Goal: Transaction & Acquisition: Download file/media

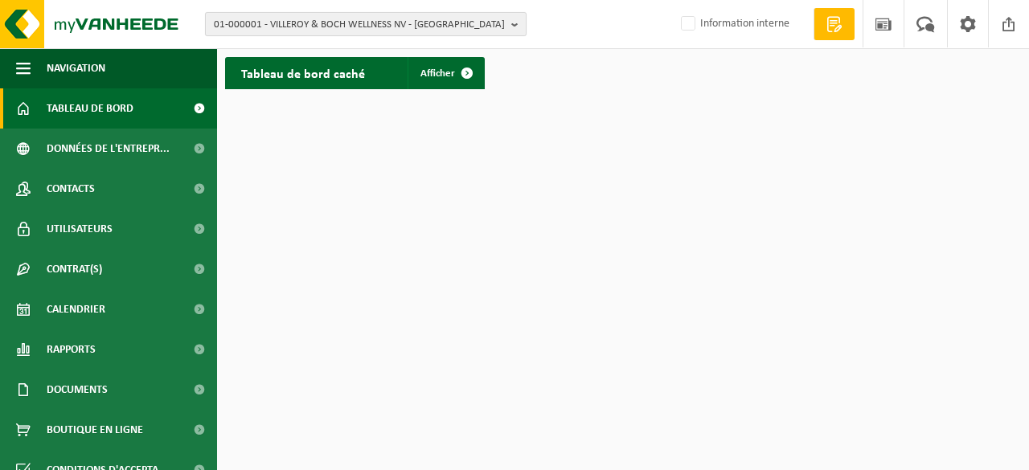
click at [295, 23] on span "01-000001 - VILLEROY & BOCH WELLNESS NV - ROESELARE" at bounding box center [359, 25] width 291 height 24
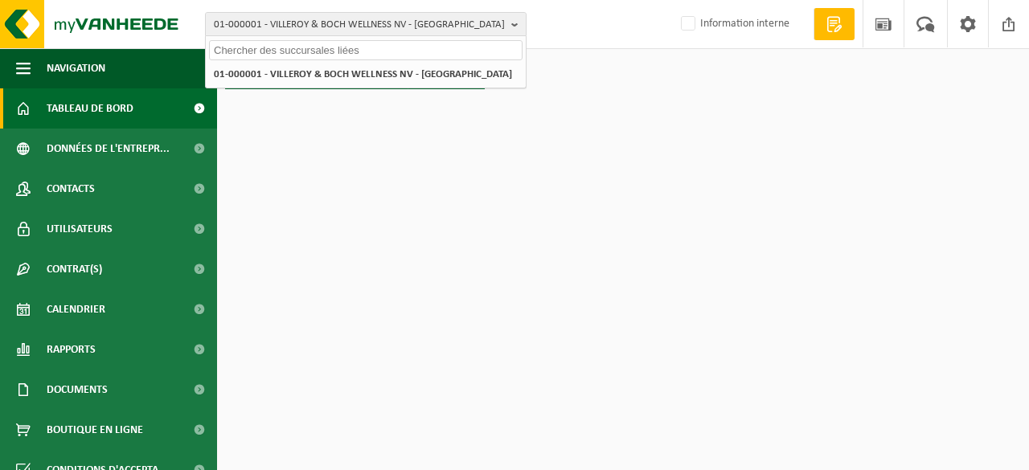
click at [276, 48] on input "text" at bounding box center [366, 50] width 314 height 20
click at [285, 49] on input "text" at bounding box center [366, 50] width 314 height 20
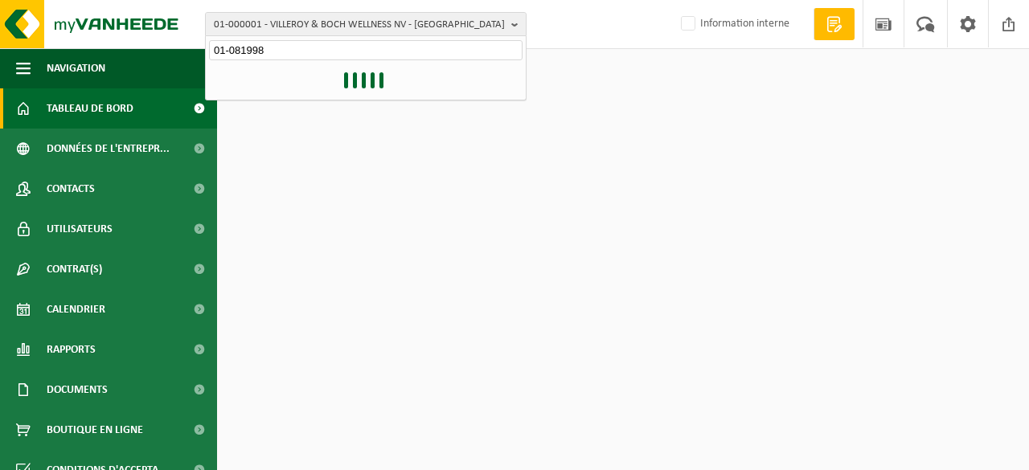
type input "01-081998"
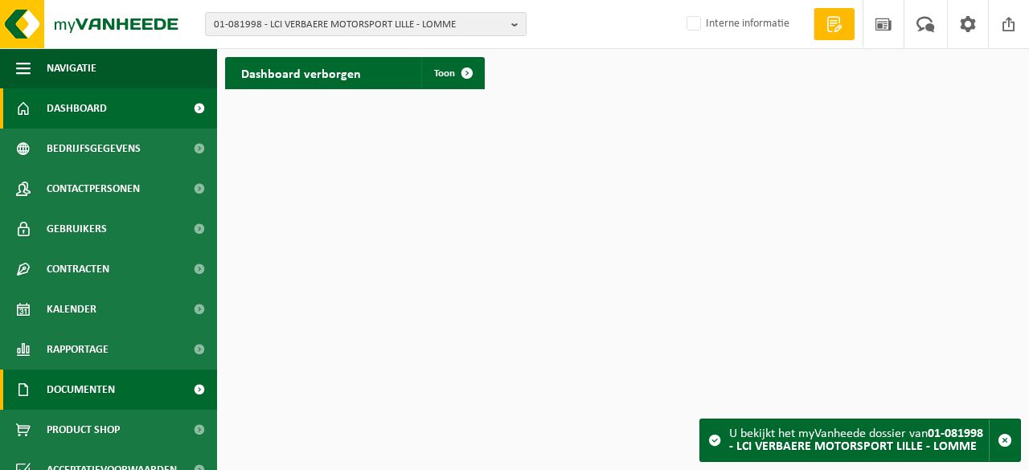
click at [95, 388] on span "Documenten" at bounding box center [81, 390] width 68 height 40
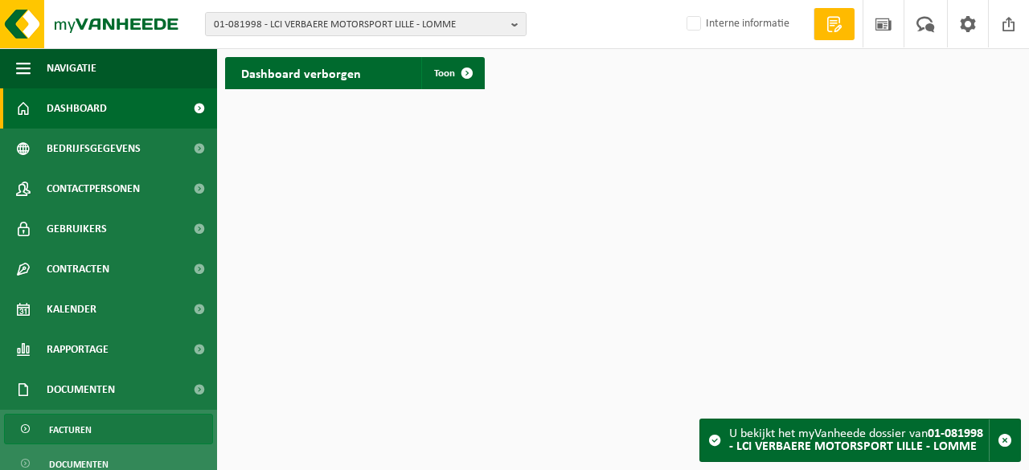
click at [84, 428] on span "Facturen" at bounding box center [70, 430] width 43 height 31
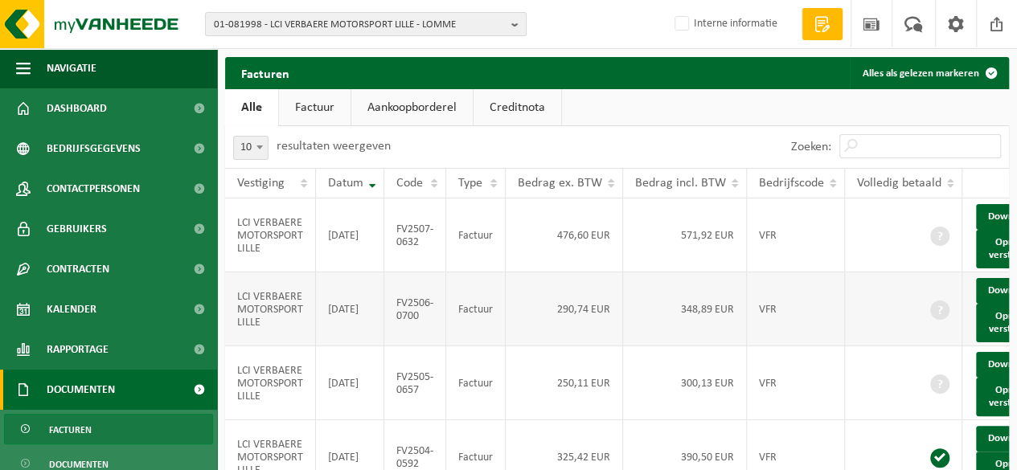
scroll to position [80, 0]
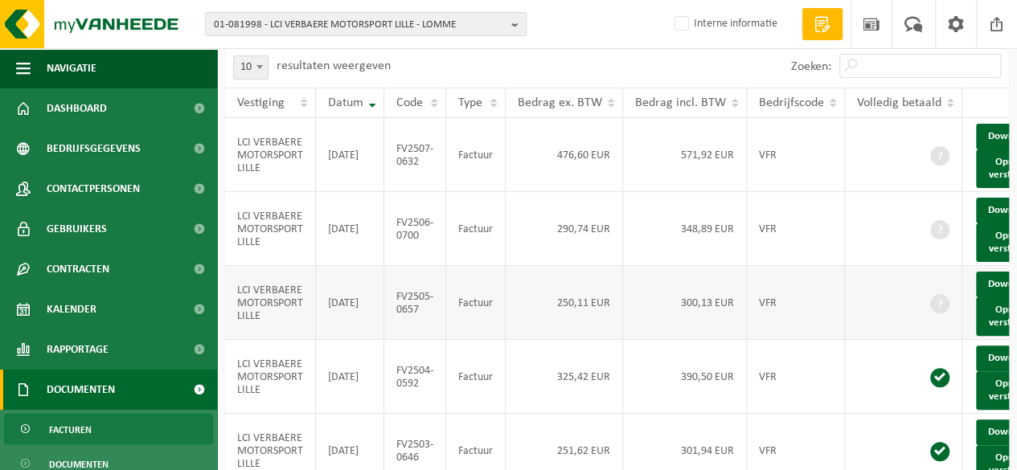
click at [433, 340] on td "FV2505-0657" at bounding box center [415, 303] width 62 height 74
click at [987, 297] on link "Download" at bounding box center [1015, 285] width 79 height 26
click at [983, 222] on link "Download" at bounding box center [1015, 211] width 79 height 26
click at [265, 25] on span "01-081998 - LCI VERBAERE MOTORSPORT LILLE - LOMME" at bounding box center [359, 25] width 291 height 24
type input "10-915765"
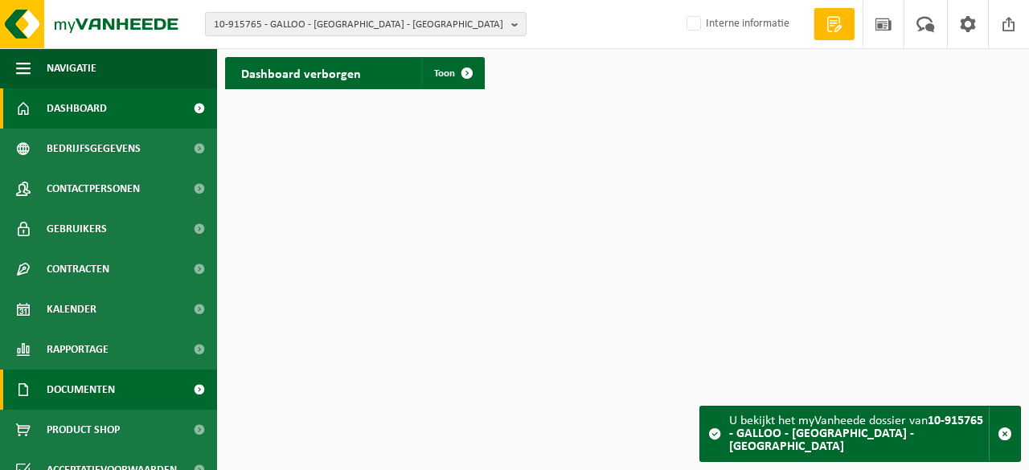
click at [108, 384] on span "Documenten" at bounding box center [81, 390] width 68 height 40
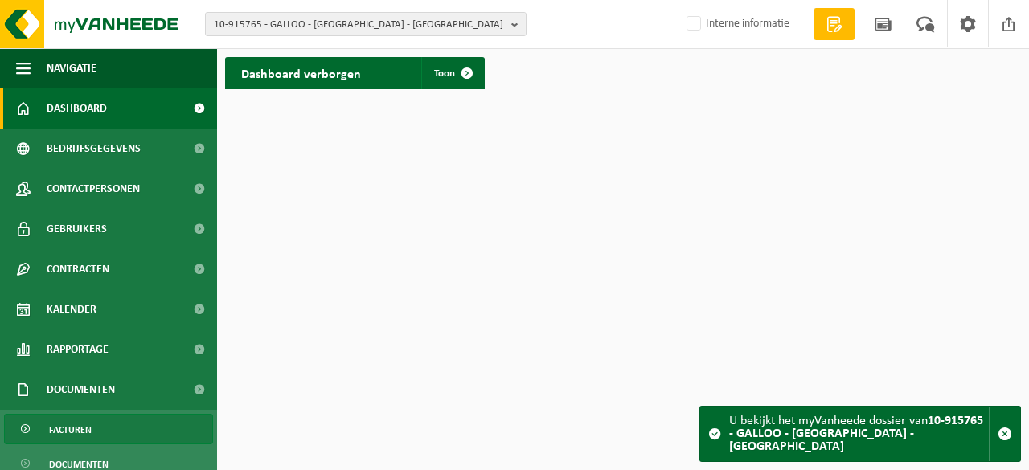
click at [81, 422] on span "Facturen" at bounding box center [70, 430] width 43 height 31
